Goal: Information Seeking & Learning: Understand process/instructions

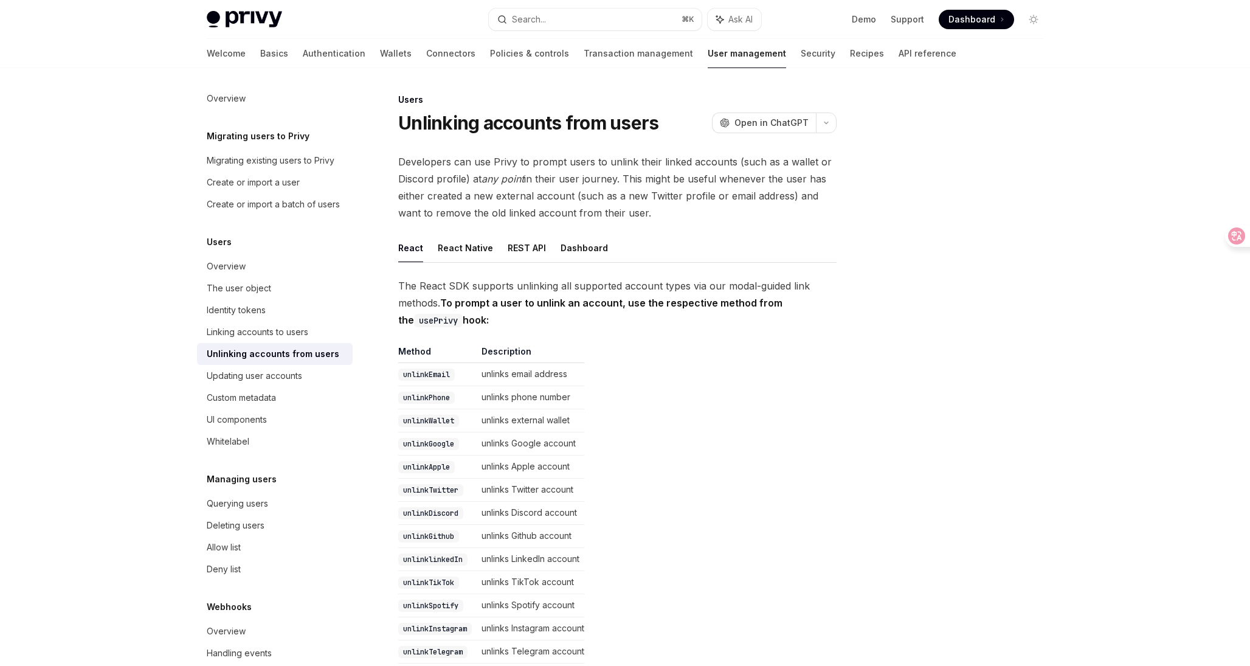
click at [764, 258] on ul "React React Native REST API Dashboard" at bounding box center [617, 248] width 438 height 29
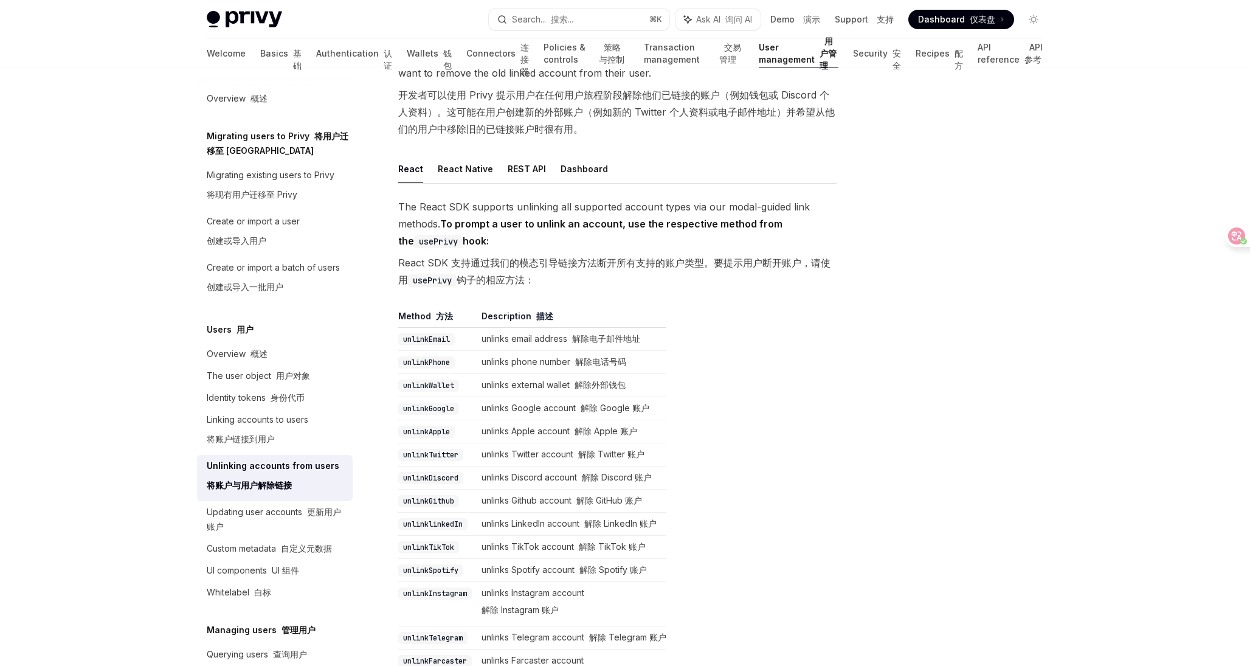
scroll to position [187, 0]
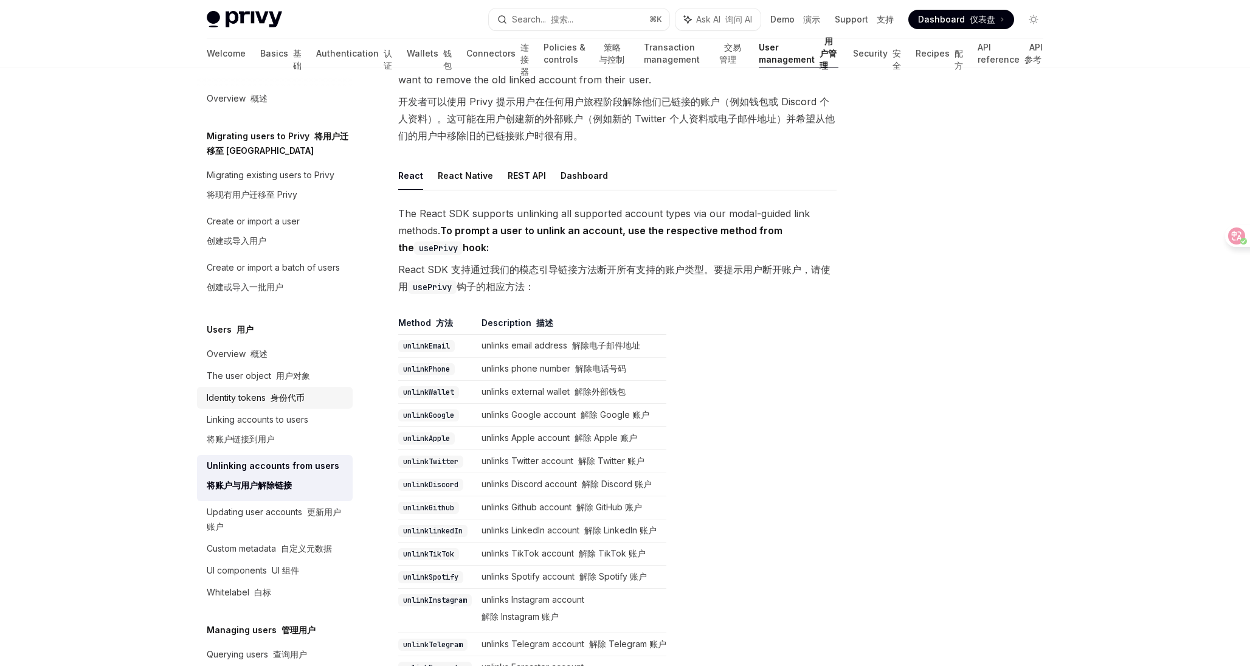
click at [226, 398] on div "Identity tokens 身份代币" at bounding box center [256, 397] width 98 height 15
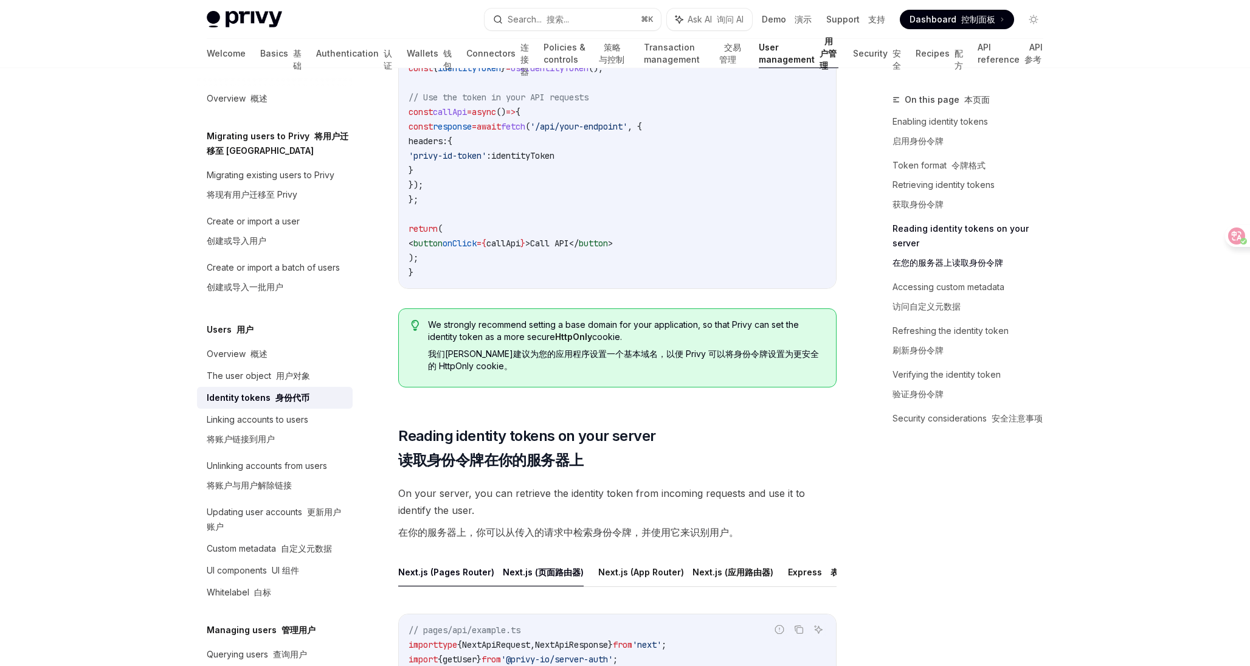
scroll to position [1885, 0]
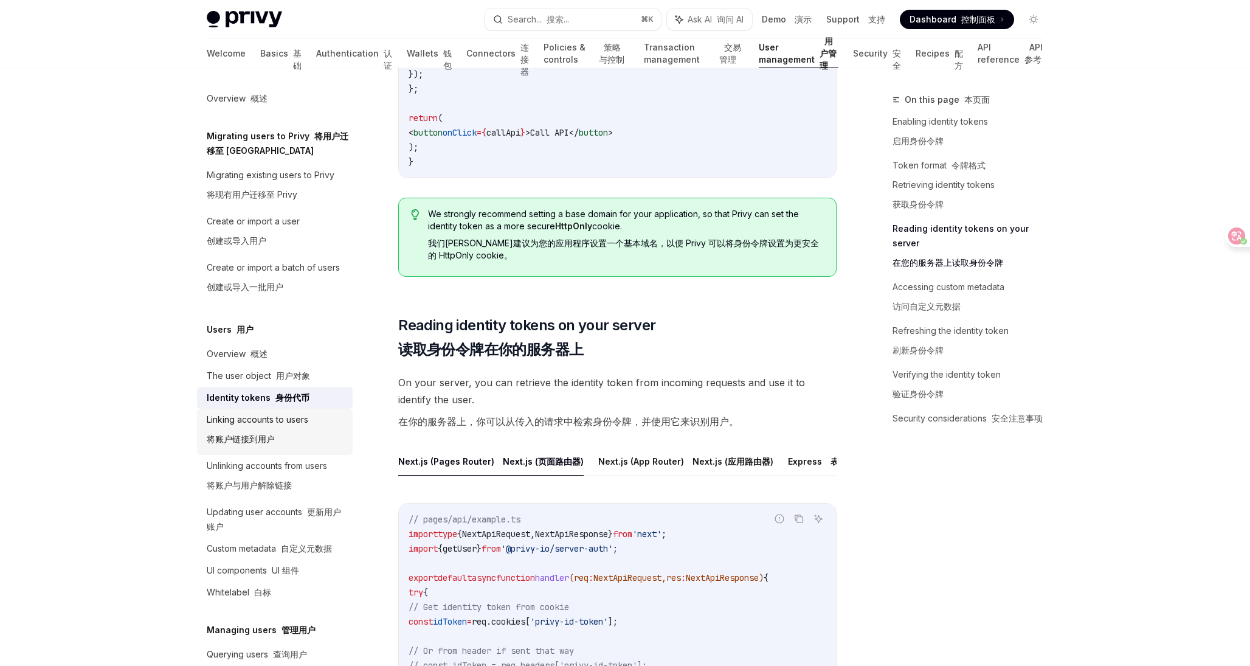
click at [230, 431] on div "Linking accounts to users 将账户链接到用户" at bounding box center [258, 431] width 102 height 39
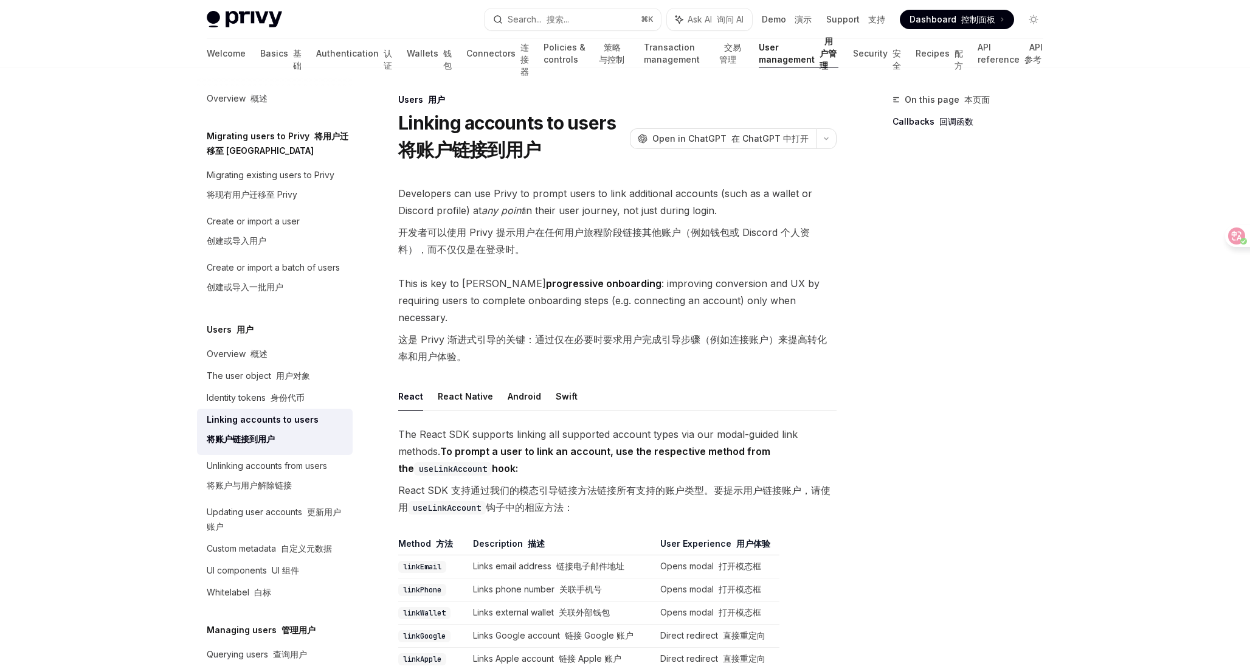
click at [870, 305] on div "On this page 本页面 Callbacks 回调函数" at bounding box center [960, 379] width 185 height 574
click at [978, 56] on link "API reference API 参考" at bounding box center [1011, 53] width 66 height 29
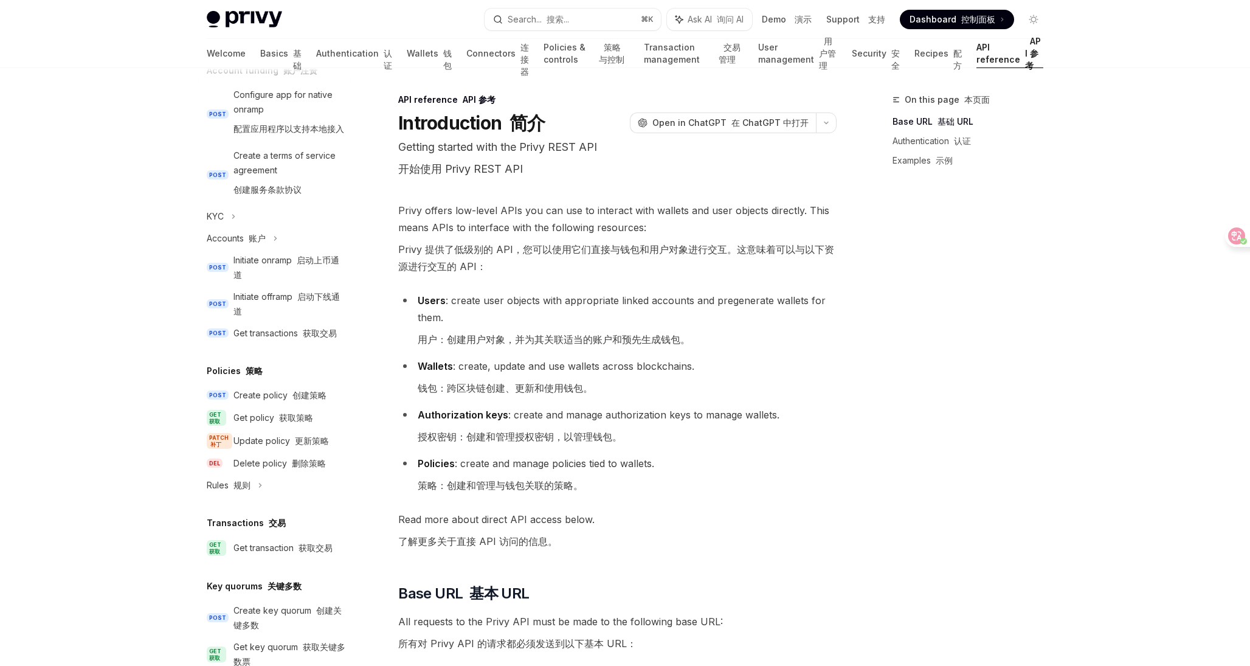
scroll to position [449, 0]
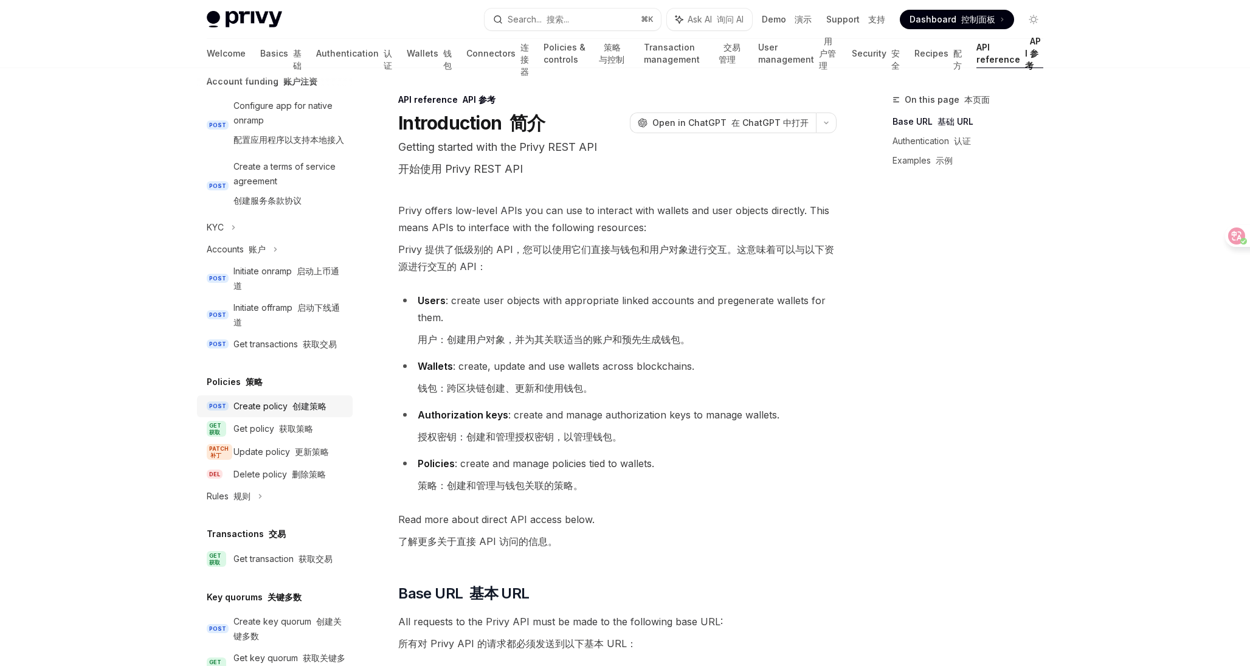
click at [246, 403] on div "Create policy 创建策略" at bounding box center [280, 406] width 93 height 15
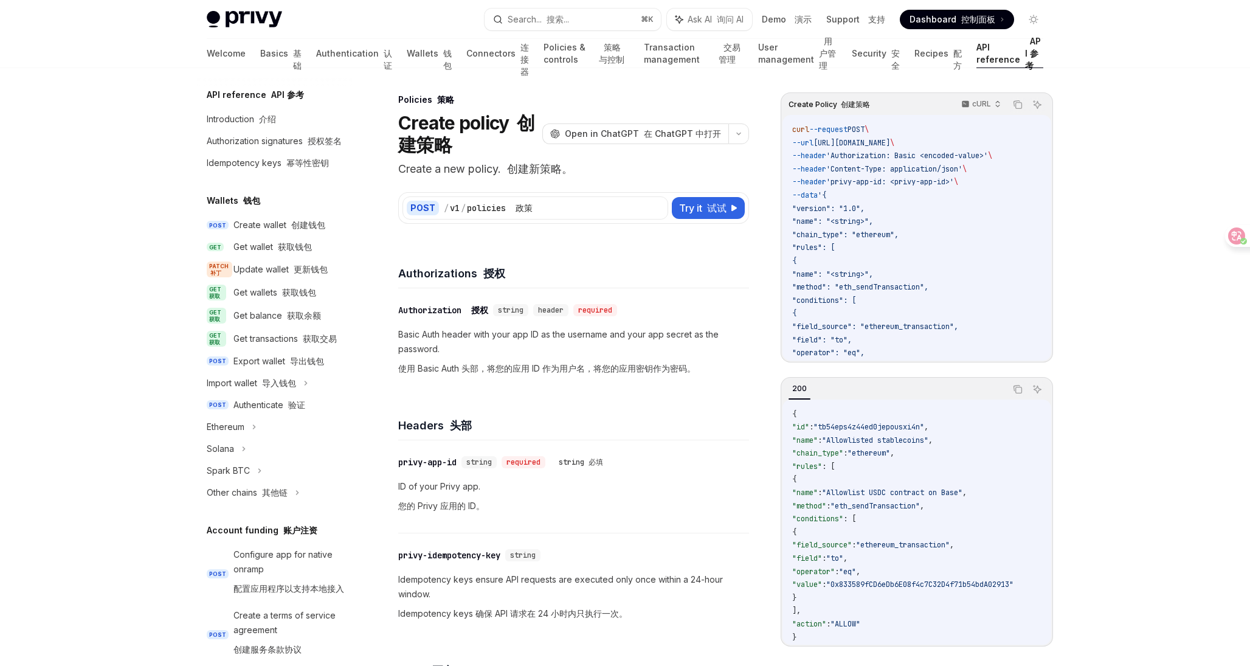
type textarea "*"
